Goal: Find specific page/section: Find specific page/section

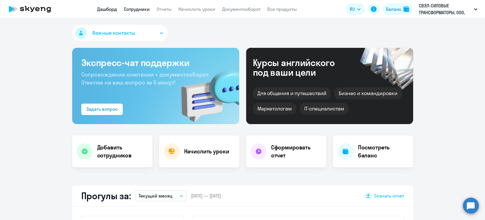
click at [136, 7] on link "Сотрудники" at bounding box center [137, 9] width 26 height 6
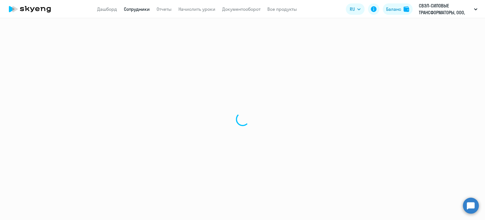
select select "30"
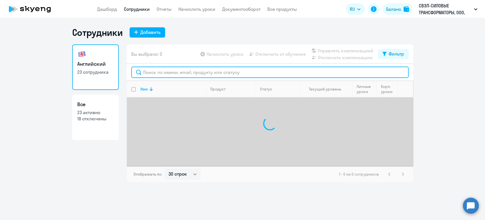
click at [152, 70] on input "text" at bounding box center [270, 72] width 278 height 11
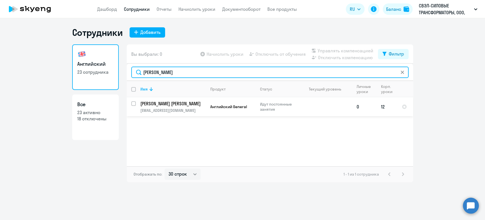
type input "[PERSON_NAME]"
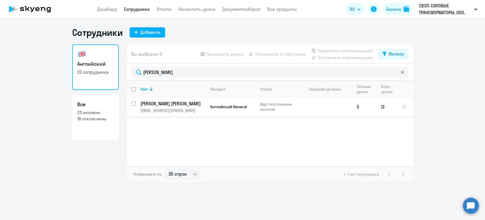
click at [195, 105] on p "[PERSON_NAME] [PERSON_NAME]" at bounding box center [172, 103] width 64 height 6
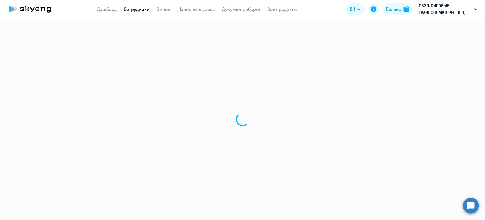
select select "english"
